Goal: Transaction & Acquisition: Purchase product/service

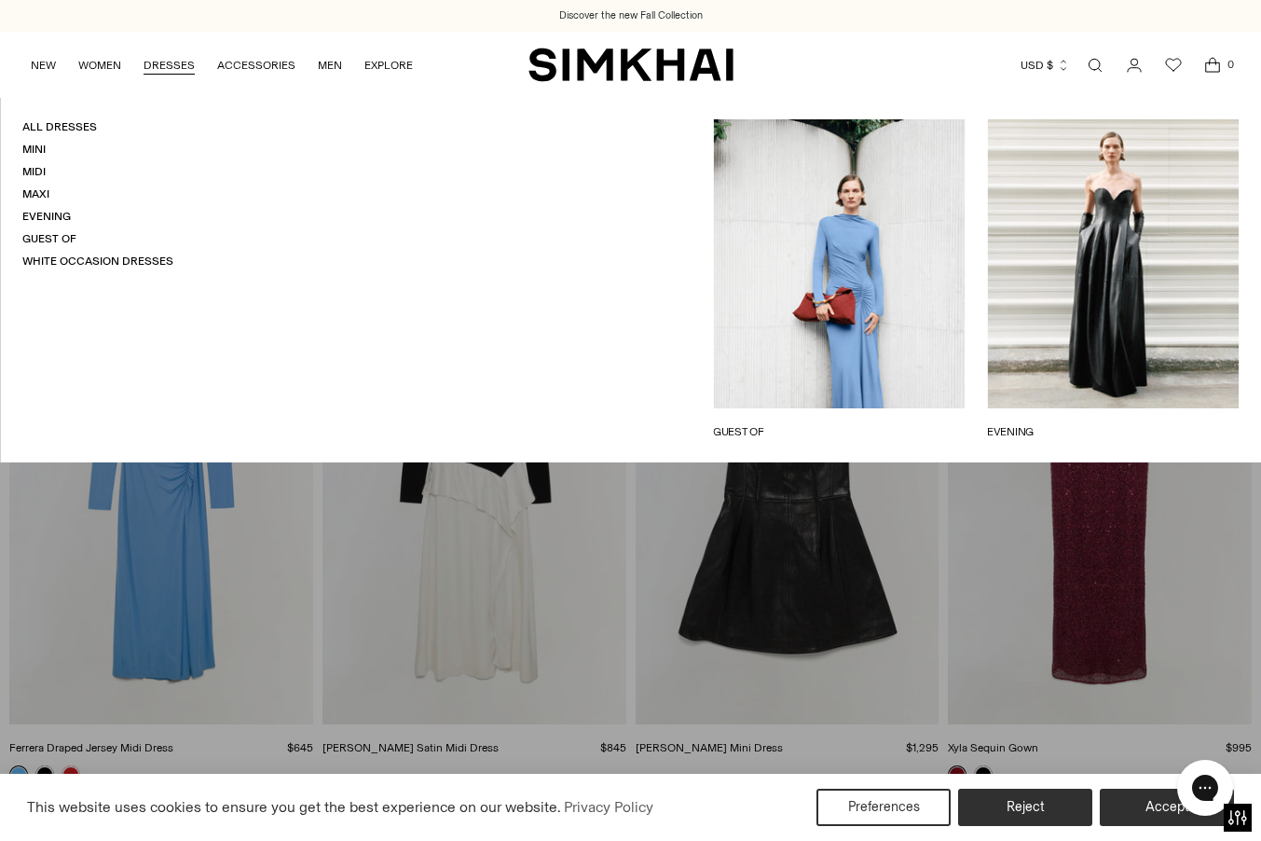
click at [156, 60] on link "DRESSES" at bounding box center [169, 65] width 51 height 41
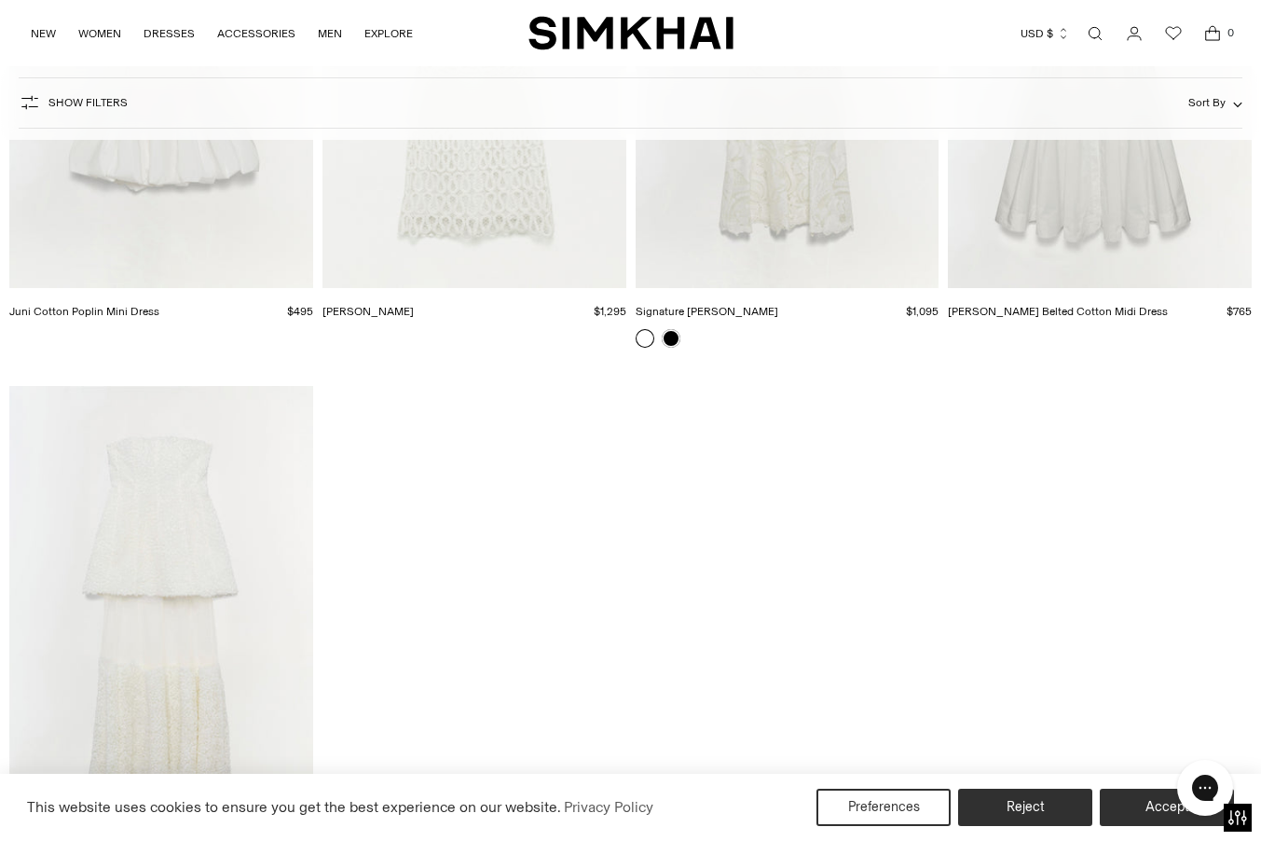
scroll to position [6994, 0]
